Goal: Task Accomplishment & Management: Use online tool/utility

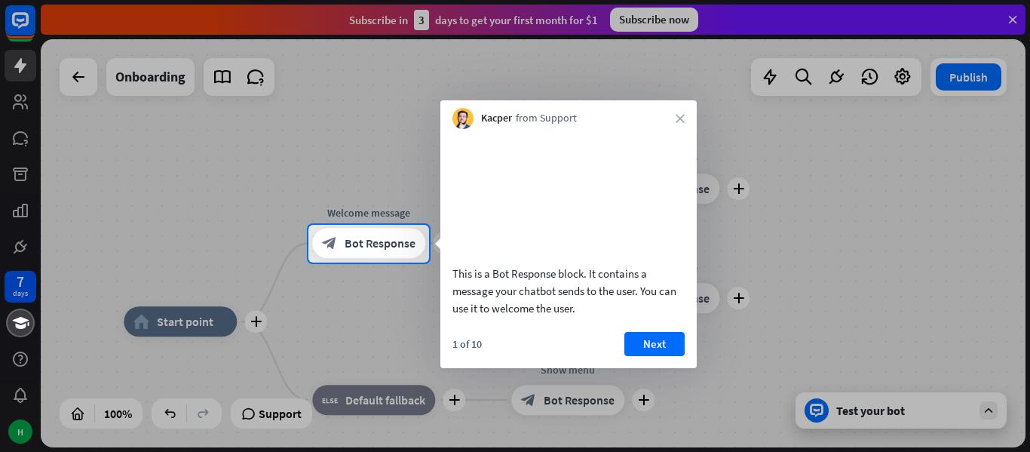
click at [257, 182] on div at bounding box center [515, 112] width 1030 height 225
click at [638, 356] on button "Next" at bounding box center [654, 344] width 60 height 24
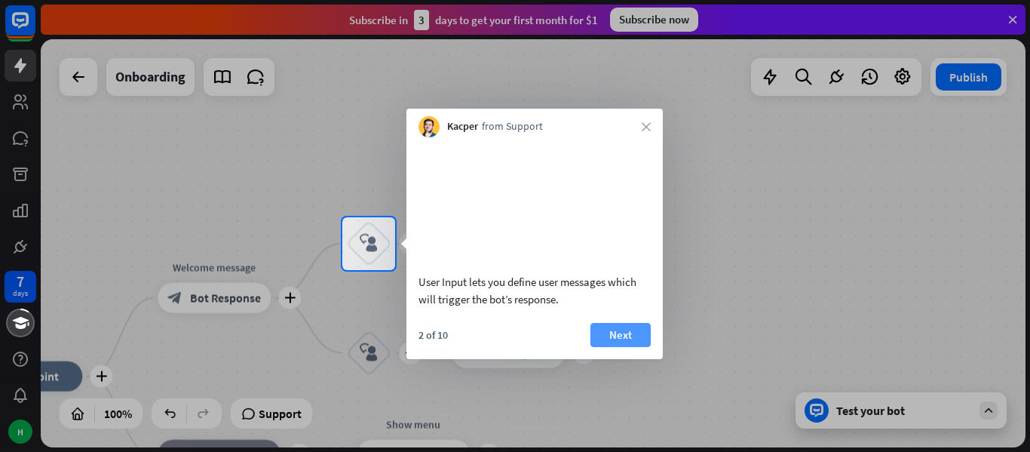
click at [621, 347] on button "Next" at bounding box center [620, 335] width 60 height 24
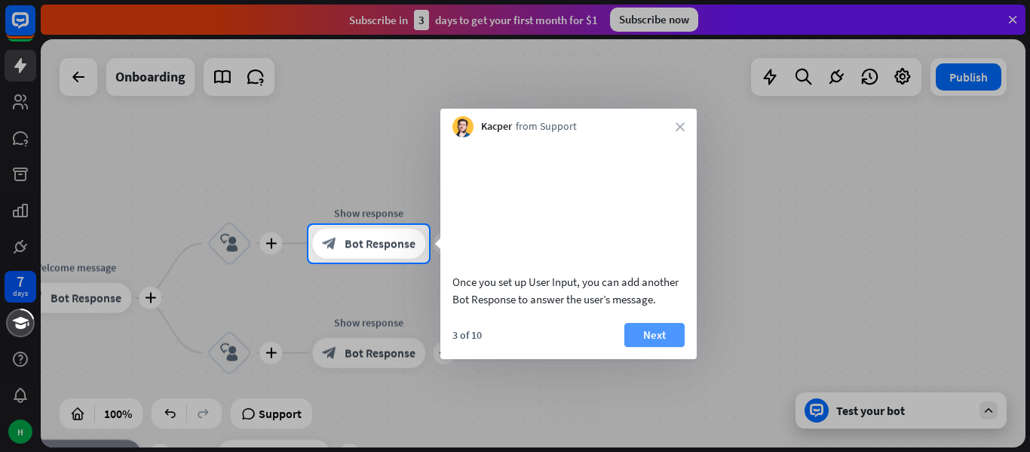
click at [663, 347] on button "Next" at bounding box center [654, 335] width 60 height 24
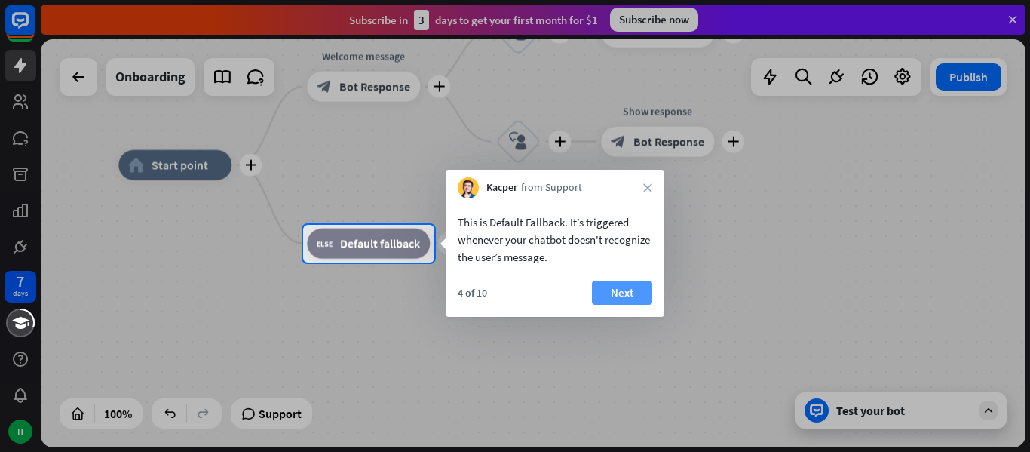
click at [634, 296] on button "Next" at bounding box center [622, 292] width 60 height 24
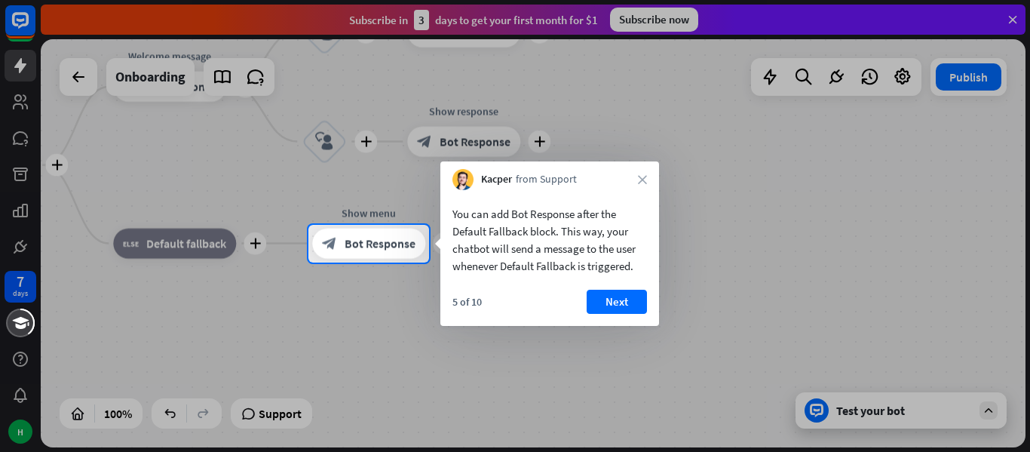
click at [618, 295] on button "Next" at bounding box center [617, 302] width 60 height 24
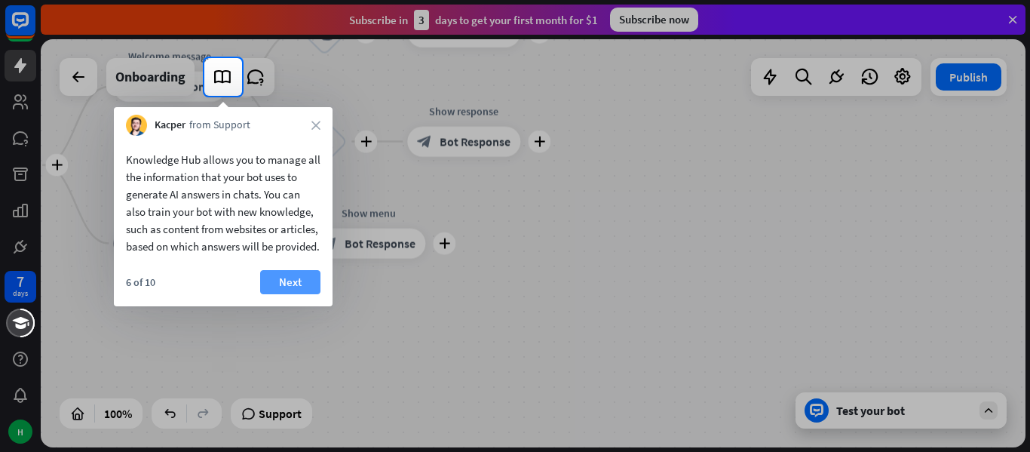
click at [314, 292] on button "Next" at bounding box center [290, 282] width 60 height 24
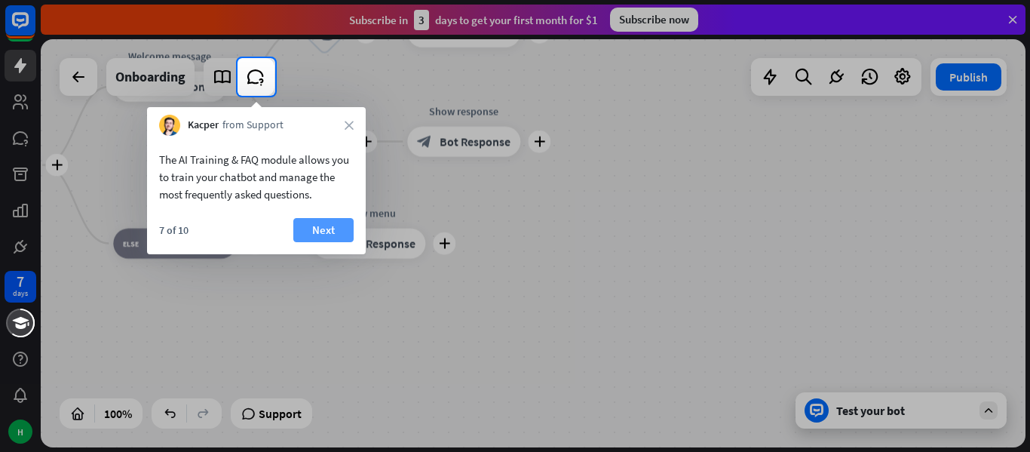
click at [350, 237] on button "Next" at bounding box center [323, 230] width 60 height 24
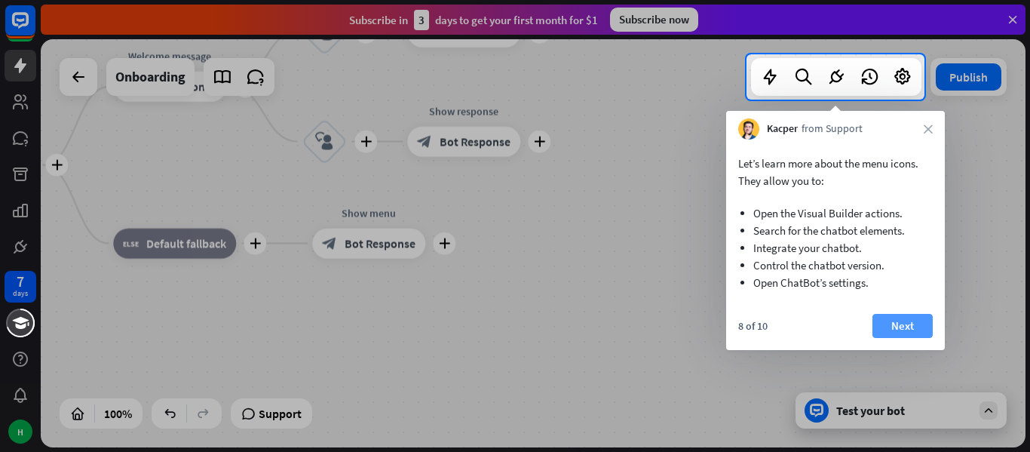
click at [899, 317] on button "Next" at bounding box center [902, 326] width 60 height 24
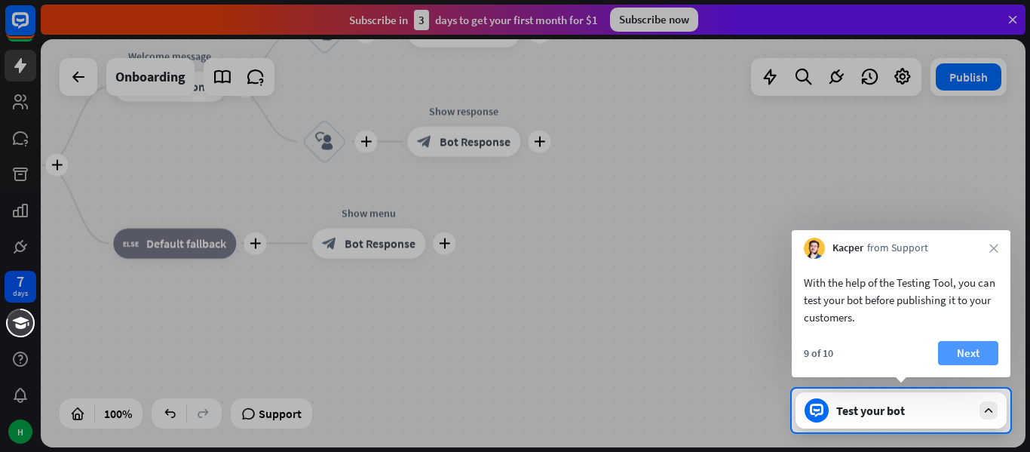
click at [984, 352] on button "Next" at bounding box center [968, 353] width 60 height 24
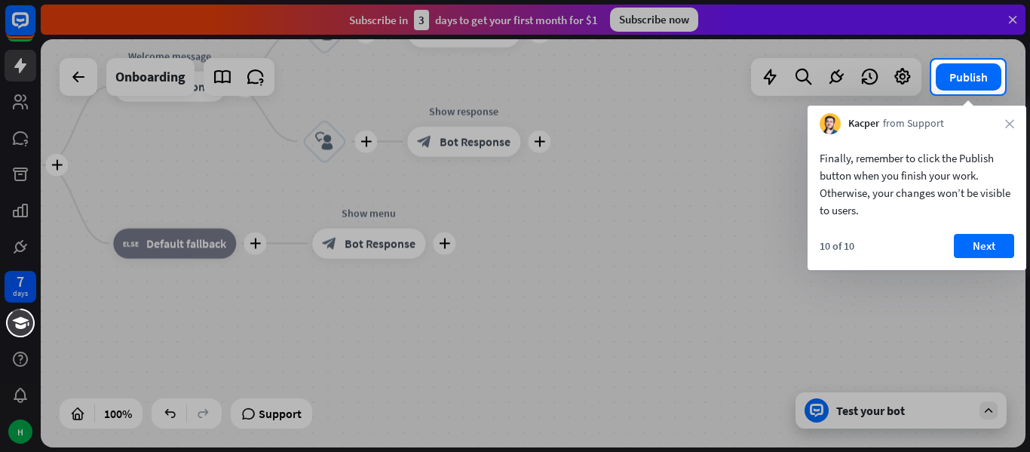
click at [946, 408] on div at bounding box center [515, 272] width 1030 height 357
click at [979, 249] on button "Next" at bounding box center [984, 246] width 60 height 24
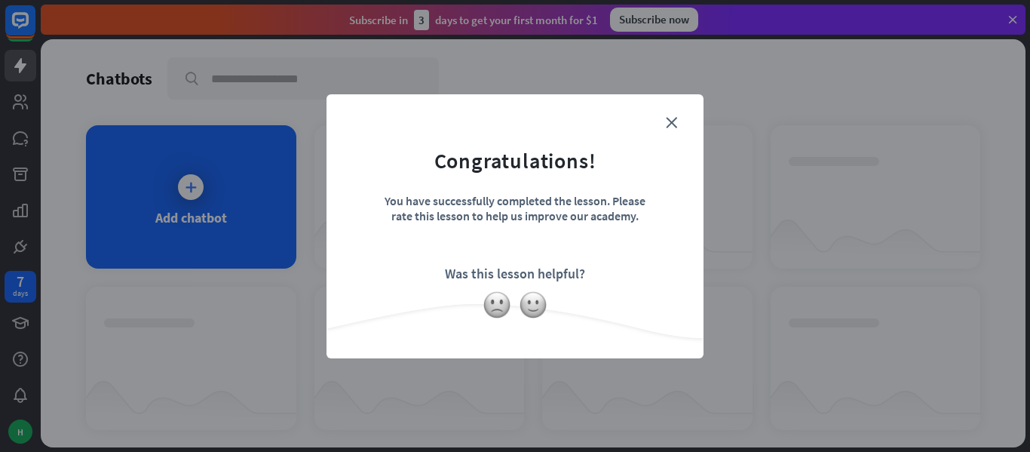
click at [667, 128] on form "Congratulations! You have successfully completed the lesson. Please rate this l…" at bounding box center [514, 203] width 339 height 180
click at [686, 127] on div "close Congratulations! You have successfully completed the lesson. Please rate …" at bounding box center [514, 226] width 377 height 264
click at [677, 129] on form "Congratulations! You have successfully completed the lesson. Please rate this l…" at bounding box center [514, 203] width 339 height 180
click at [664, 127] on form "Congratulations! You have successfully completed the lesson. Please rate this l…" at bounding box center [514, 203] width 339 height 180
click at [664, 121] on form "Congratulations! You have successfully completed the lesson. Please rate this l…" at bounding box center [514, 203] width 339 height 180
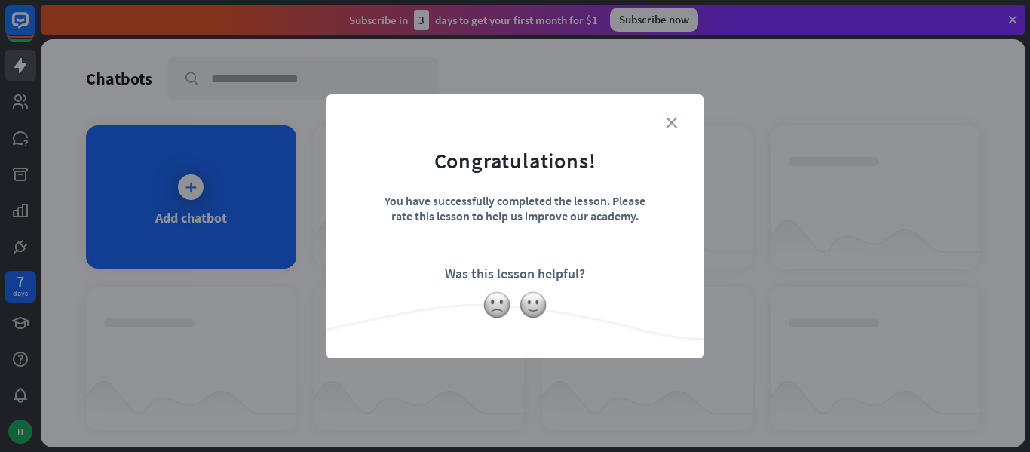
click at [669, 122] on icon "close" at bounding box center [671, 122] width 11 height 11
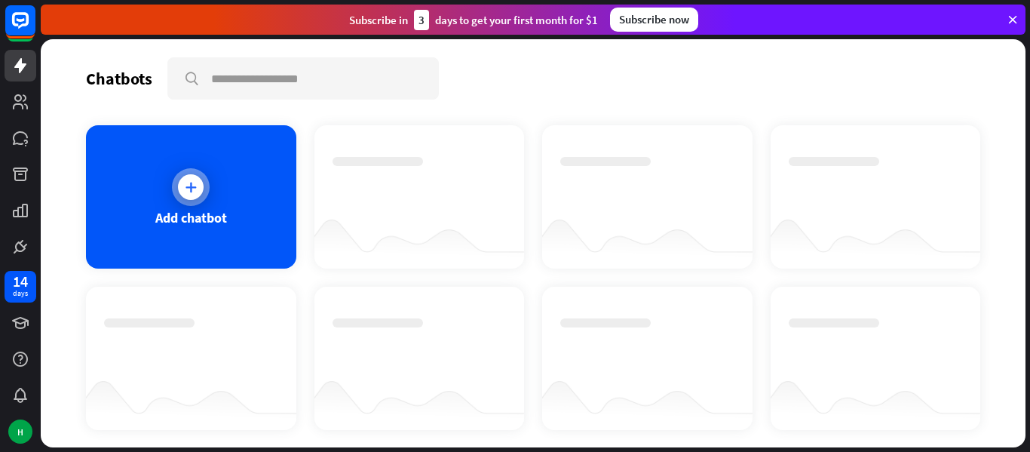
click at [162, 193] on div "Add chatbot" at bounding box center [191, 196] width 210 height 143
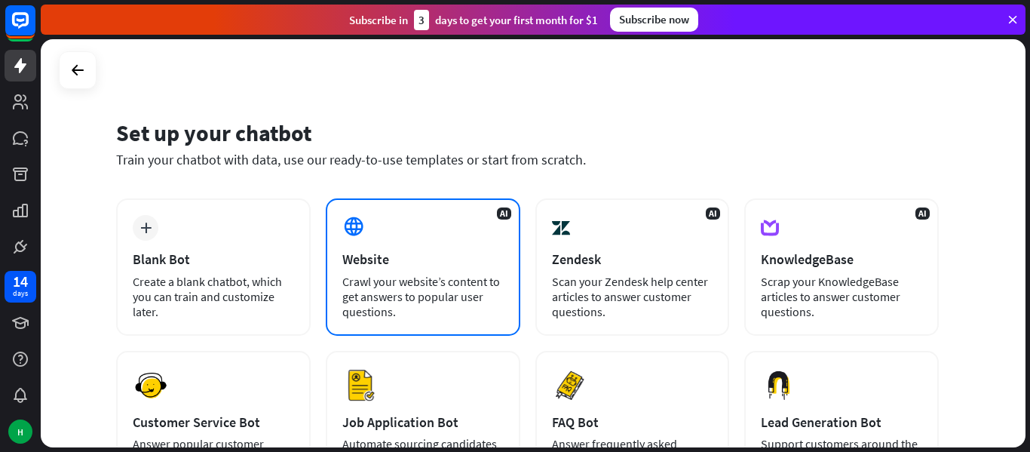
click at [419, 265] on div "Website" at bounding box center [422, 258] width 161 height 17
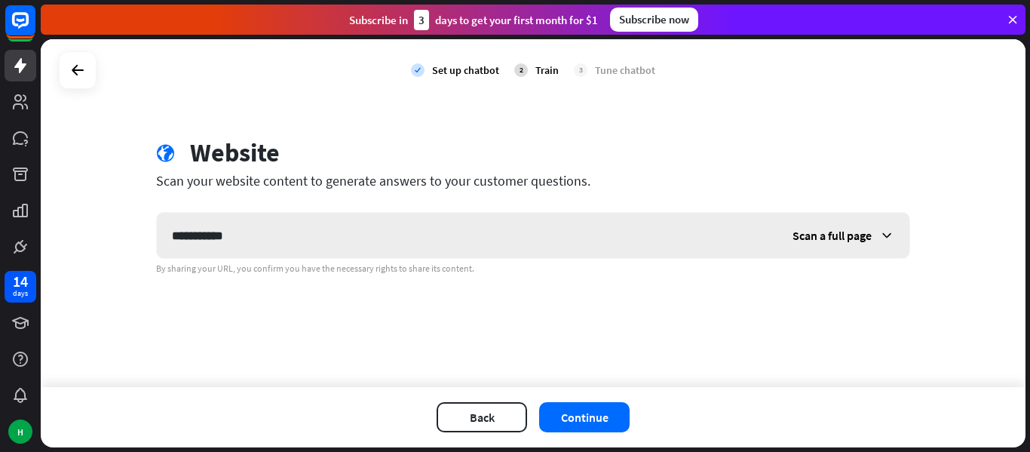
type input "**********"
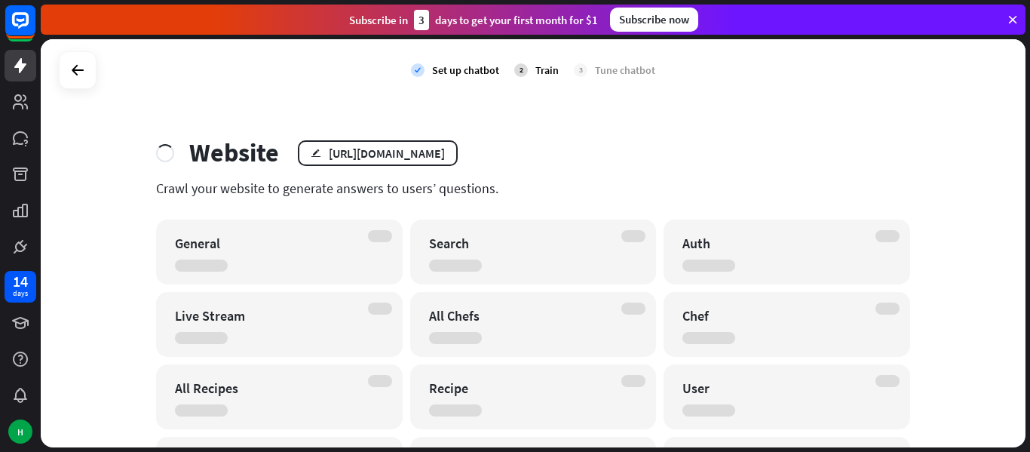
drag, startPoint x: 659, startPoint y: 62, endPoint x: 387, endPoint y: 70, distance: 272.3
click at [387, 70] on div "check Set up chatbot 2 Train 3 Tune chatbot" at bounding box center [533, 70] width 985 height 62
drag, startPoint x: 387, startPoint y: 70, endPoint x: 513, endPoint y: 179, distance: 166.8
click at [513, 179] on div "check Set up chatbot 2 Train 3 Tune chatbot Website edit [URL][DOMAIN_NAME] Cra…" at bounding box center [533, 243] width 985 height 408
click at [513, 179] on div "Website edit [URL][DOMAIN_NAME] Crawl your website to generate answers to users…" at bounding box center [533, 355] width 790 height 437
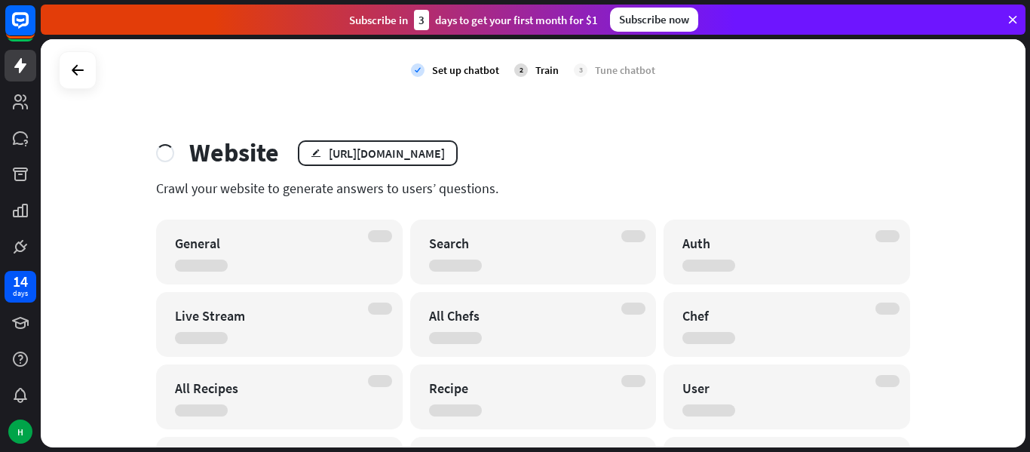
click at [513, 179] on div "Website edit [URL][DOMAIN_NAME] Crawl your website to generate answers to users…" at bounding box center [533, 355] width 790 height 437
drag, startPoint x: 513, startPoint y: 179, endPoint x: 477, endPoint y: 31, distance: 152.1
click at [477, 31] on div "close Product Help First steps Get started with ChatBot Help Center Follow step…" at bounding box center [535, 226] width 989 height 452
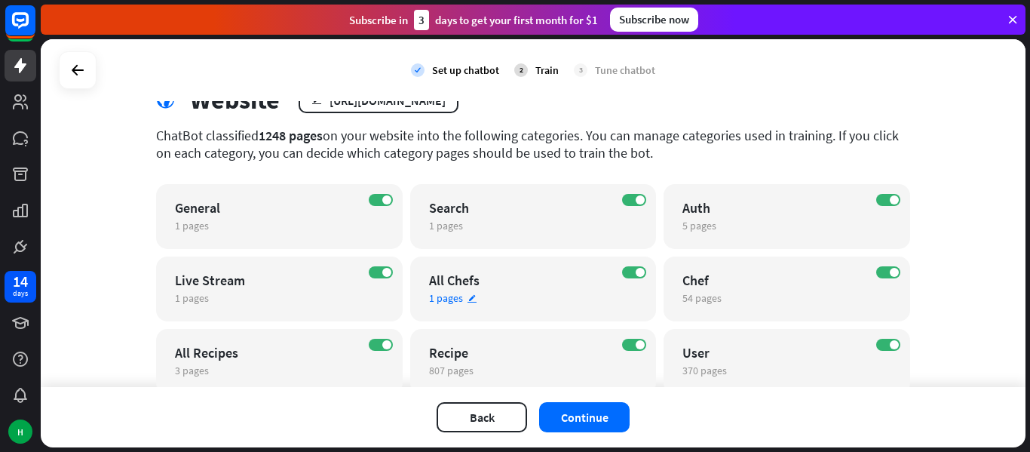
scroll to position [26, 0]
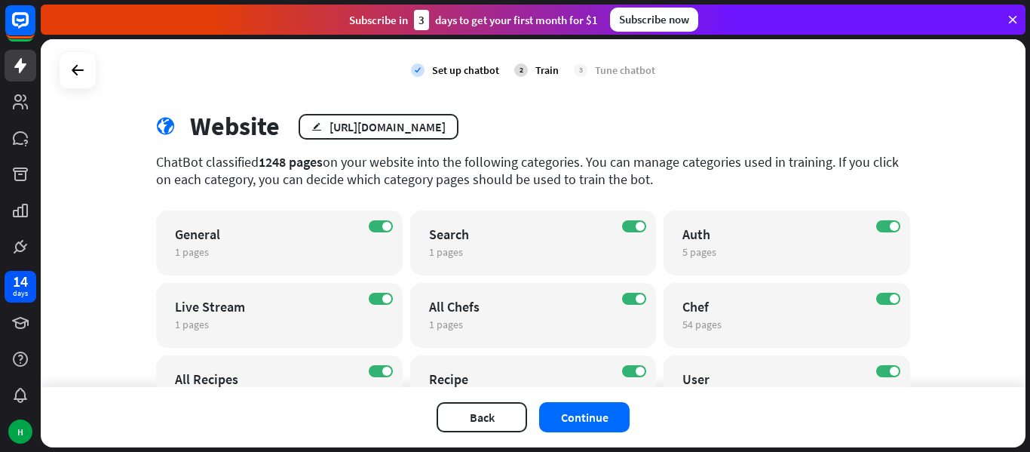
click at [591, 126] on div "globe Website edit [URL][DOMAIN_NAME]" at bounding box center [533, 126] width 754 height 31
click at [570, 418] on button "Continue" at bounding box center [584, 417] width 90 height 30
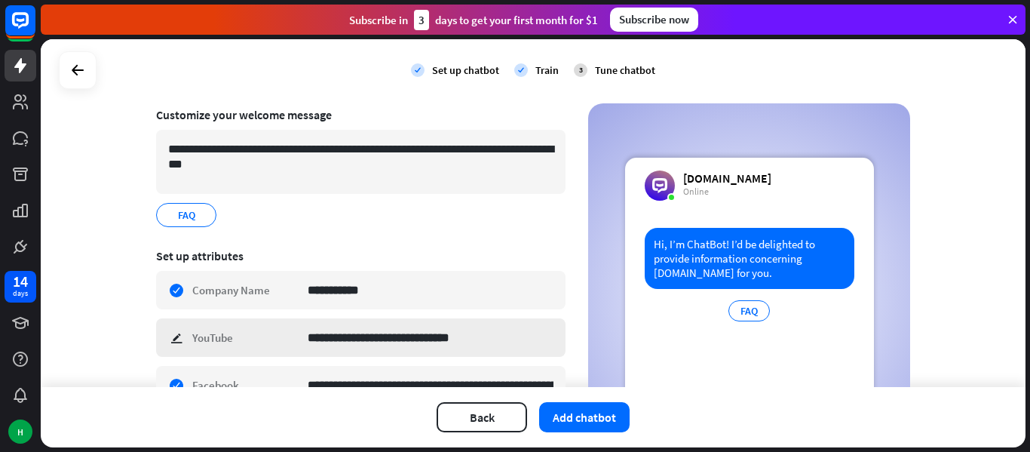
scroll to position [59, 0]
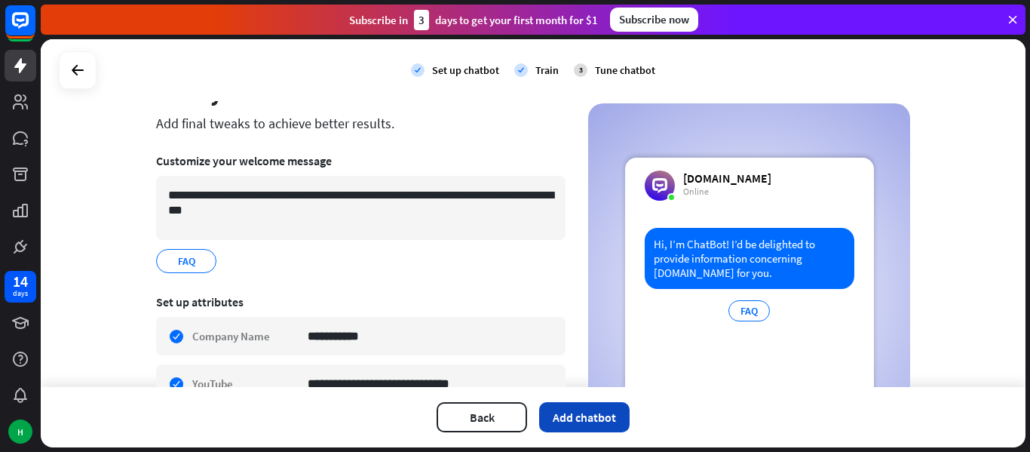
click at [573, 423] on button "Add chatbot" at bounding box center [584, 417] width 90 height 30
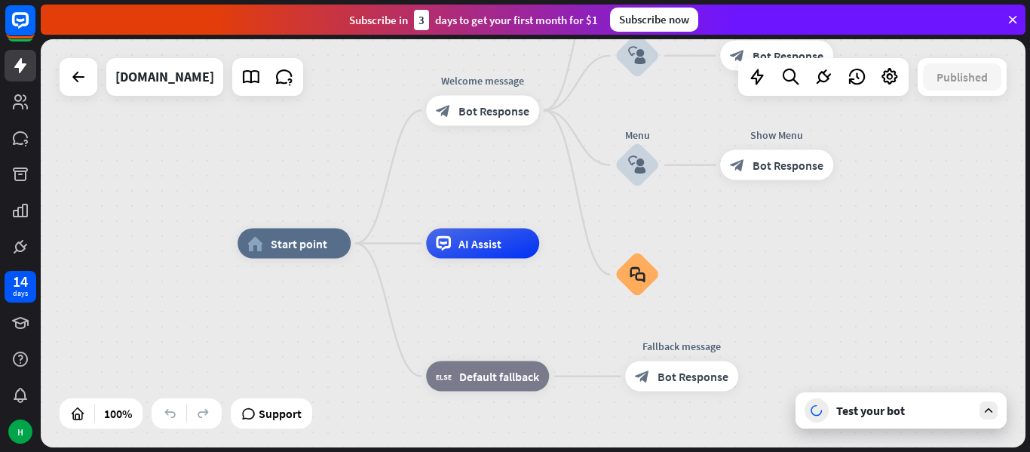
click at [915, 408] on div "Test your bot" at bounding box center [904, 410] width 136 height 15
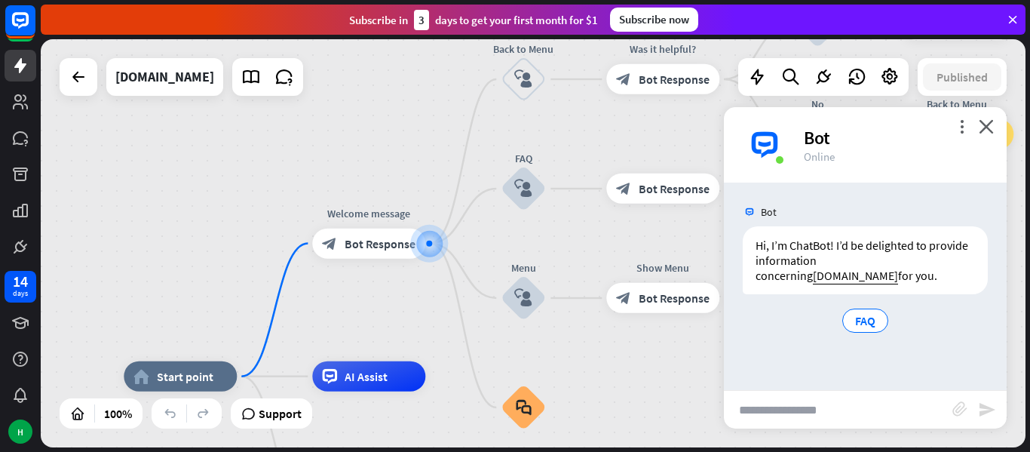
click at [839, 401] on input "text" at bounding box center [838, 410] width 228 height 38
type input "*"
click at [792, 408] on input "**********" at bounding box center [838, 410] width 228 height 38
type input "**********"
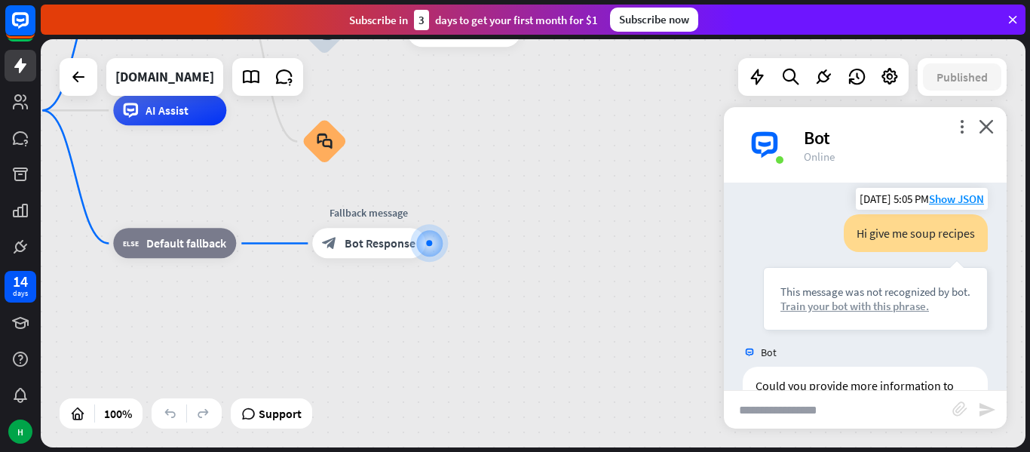
scroll to position [270, 0]
